Goal: Transaction & Acquisition: Book appointment/travel/reservation

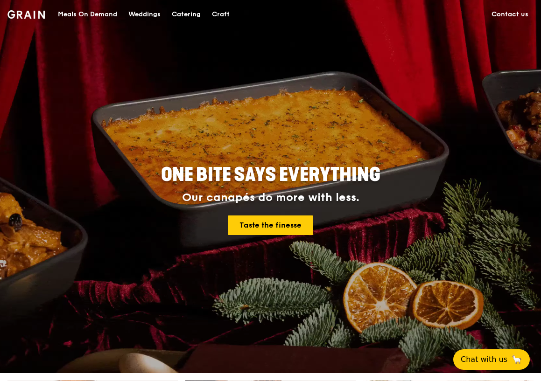
click at [193, 12] on div "Catering" at bounding box center [186, 14] width 29 height 28
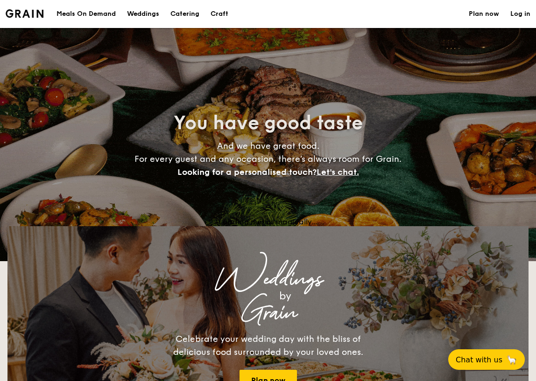
select select
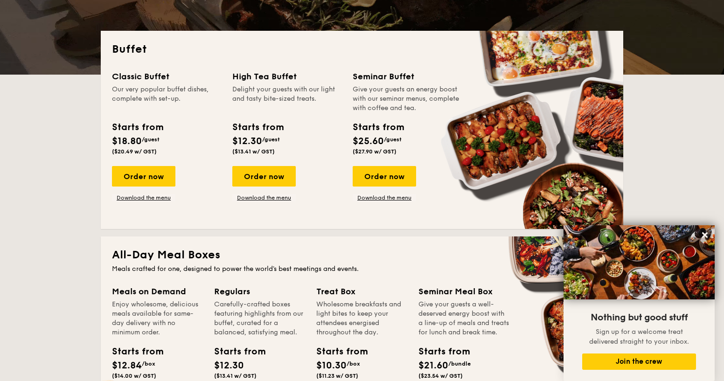
scroll to position [327, 0]
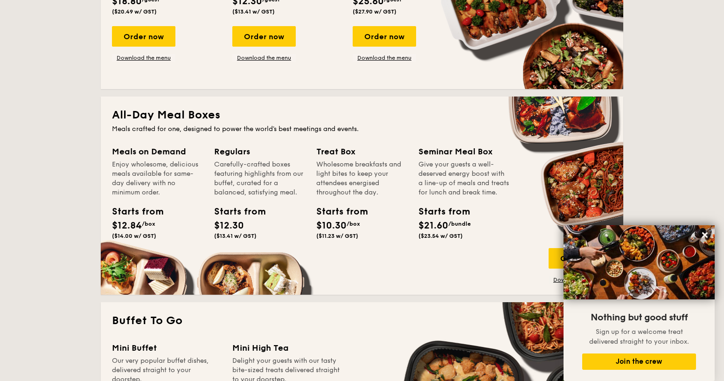
click at [535, 234] on icon at bounding box center [706, 235] width 6 height 6
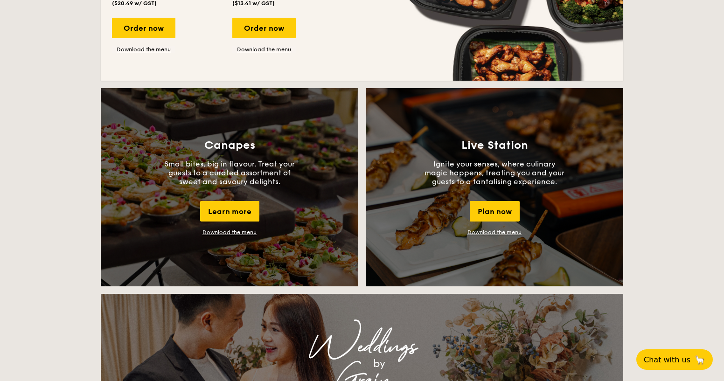
scroll to position [373, 0]
